Goal: Task Accomplishment & Management: Use online tool/utility

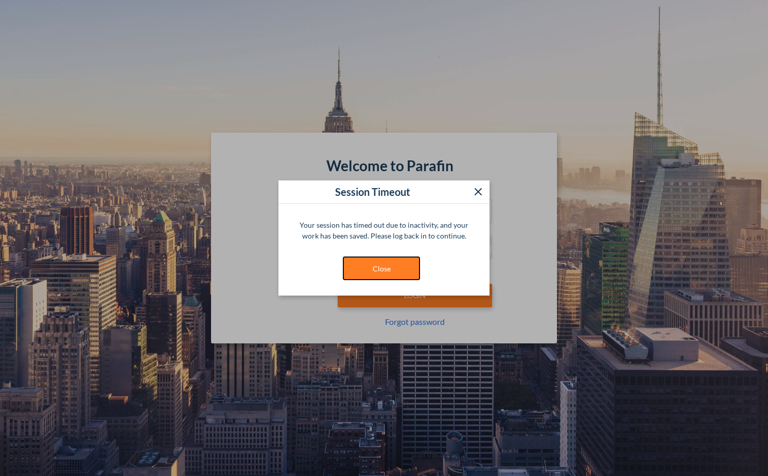
click at [388, 273] on button "Close" at bounding box center [381, 269] width 77 height 24
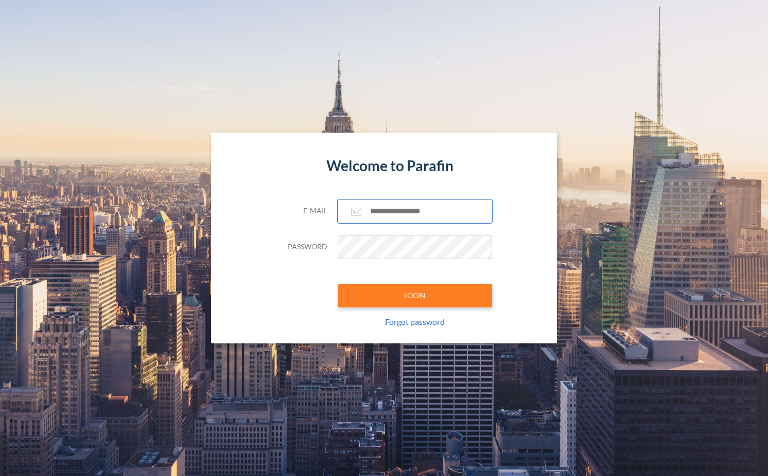
click at [397, 208] on input "text" at bounding box center [415, 212] width 154 height 24
type input "**********"
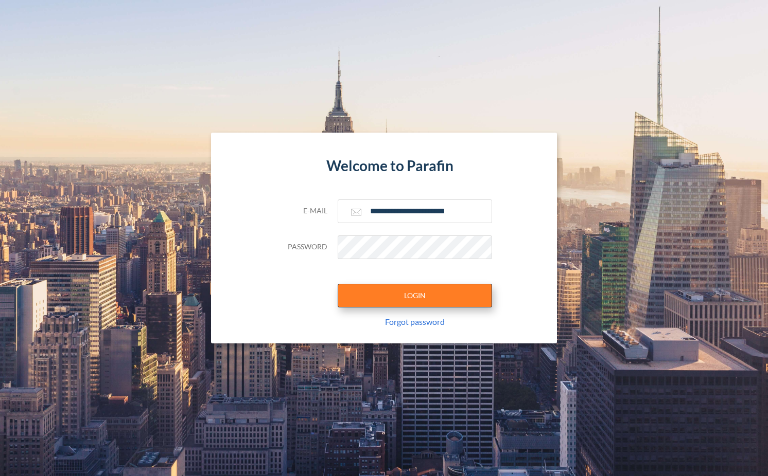
click at [431, 290] on button "LOGIN" at bounding box center [415, 296] width 154 height 24
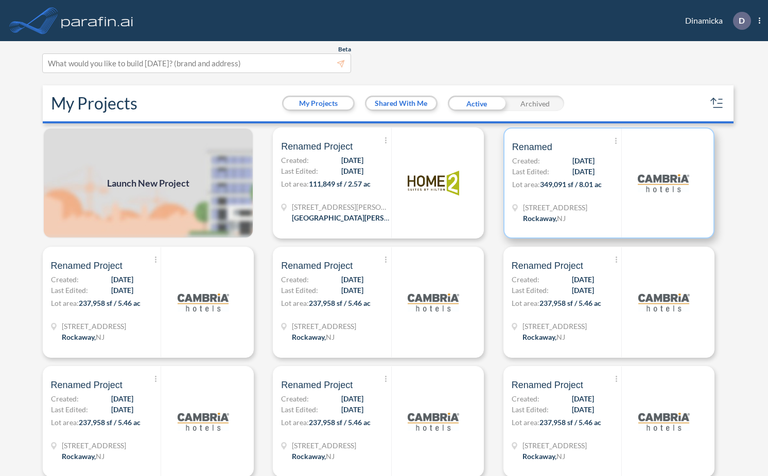
click at [608, 221] on div "[STREET_ADDRESS]" at bounding box center [566, 214] width 109 height 24
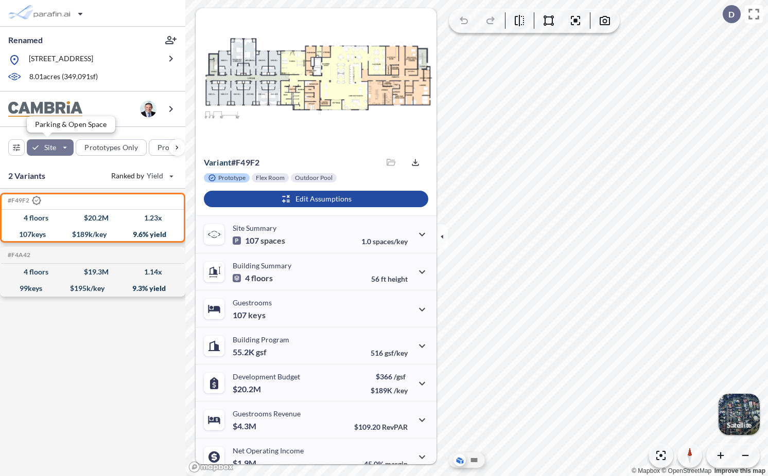
click at [69, 148] on div "button" at bounding box center [50, 147] width 47 height 16
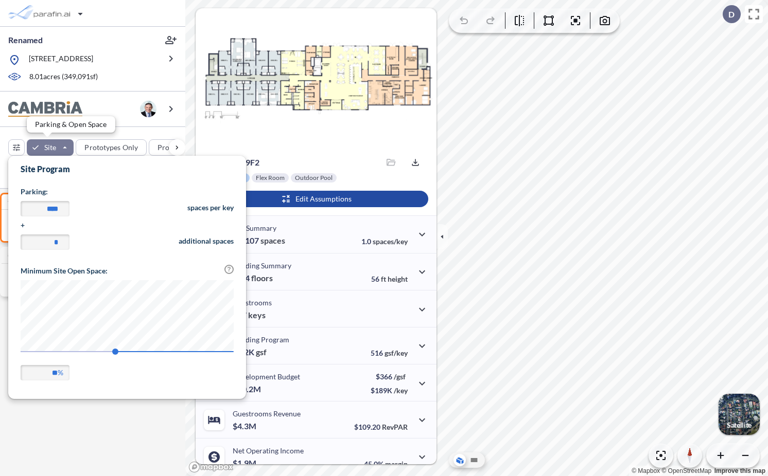
scroll to position [240, 238]
drag, startPoint x: 113, startPoint y: 353, endPoint x: 10, endPoint y: 354, distance: 103.4
click at [112, 354] on span "84" at bounding box center [115, 352] width 6 height 6
type input "**"
click at [86, 434] on div "#F49F2 .st0{fill:#fff;stroke:#000;stroke-width:35;stroke-linecap:round;stroke-m…" at bounding box center [92, 333] width 185 height 288
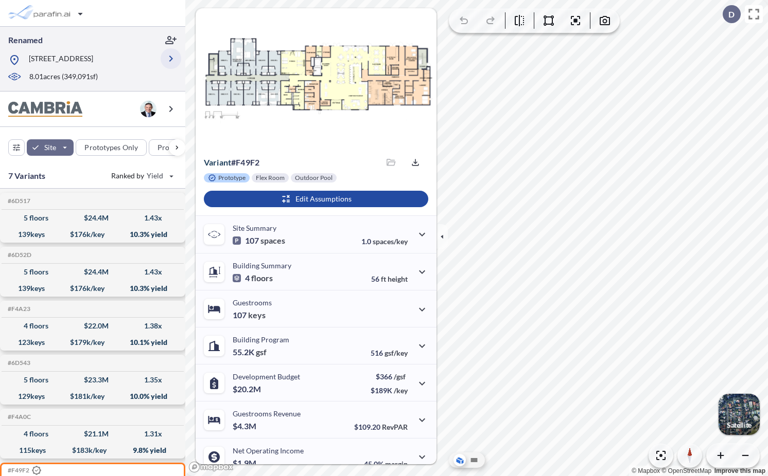
click at [169, 58] on icon "button" at bounding box center [171, 58] width 12 height 12
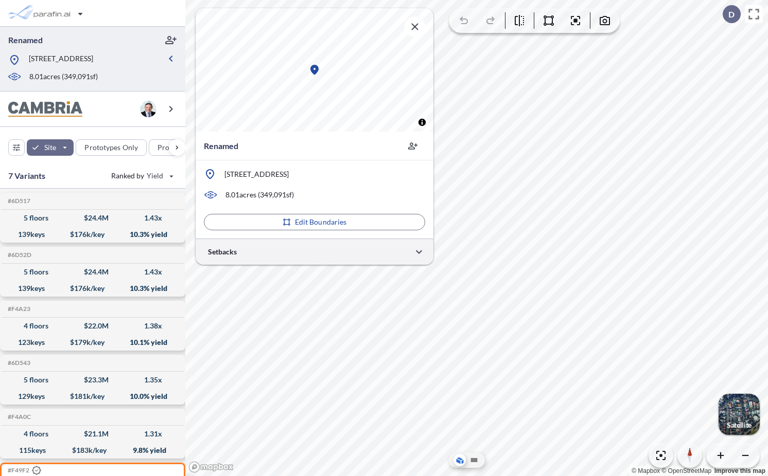
click at [259, 250] on div at bounding box center [315, 252] width 238 height 26
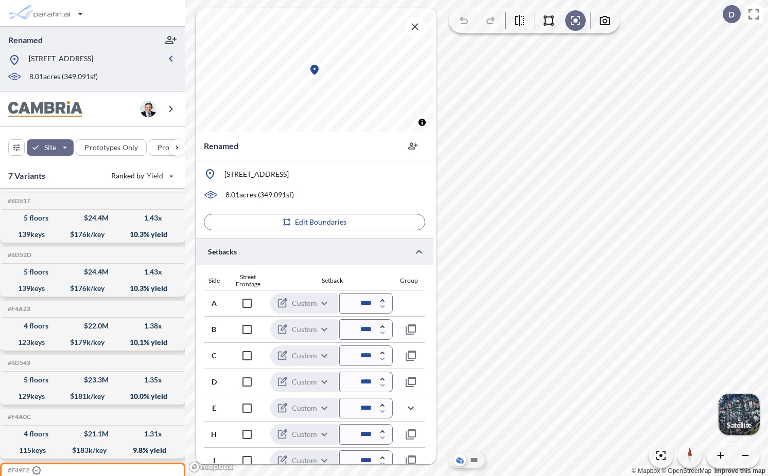
click at [744, 426] on p "Satellite" at bounding box center [738, 425] width 25 height 8
